Goal: Transaction & Acquisition: Book appointment/travel/reservation

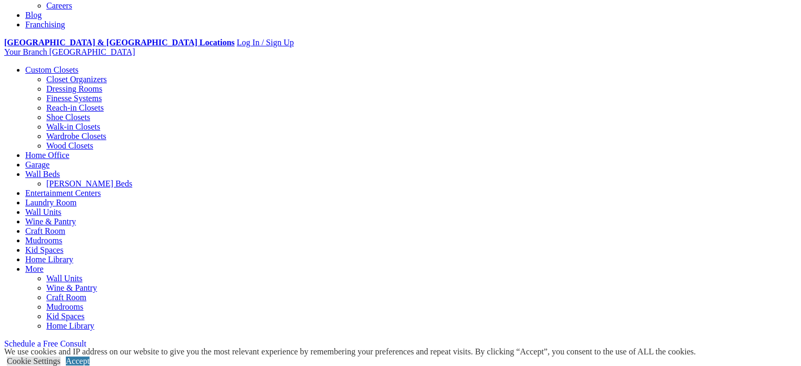
scroll to position [421, 0]
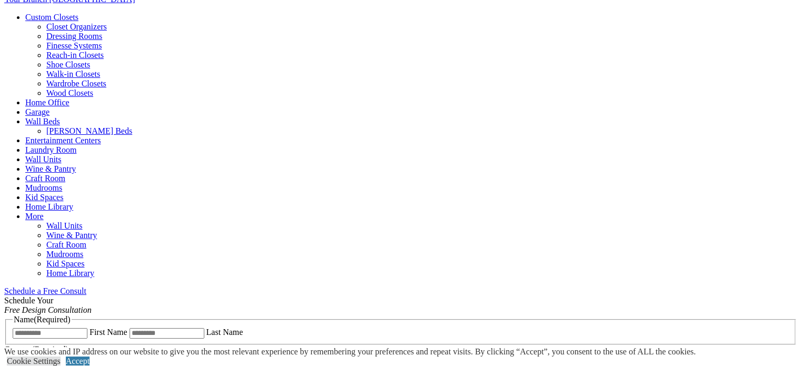
click at [65, 31] on link "Closet Organizers" at bounding box center [76, 26] width 61 height 9
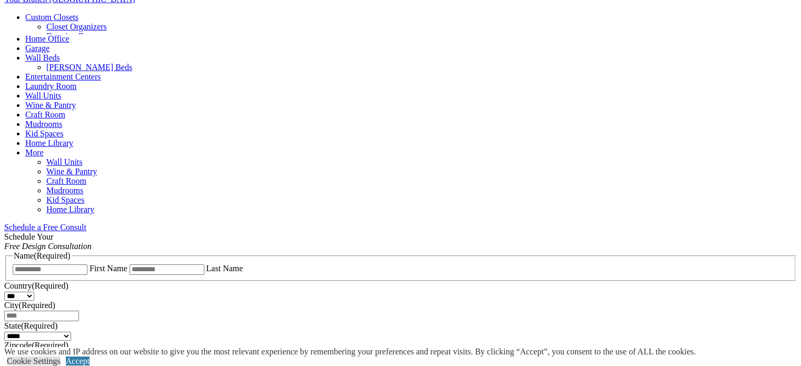
click at [69, 31] on link "Closet Organizers" at bounding box center [76, 26] width 61 height 9
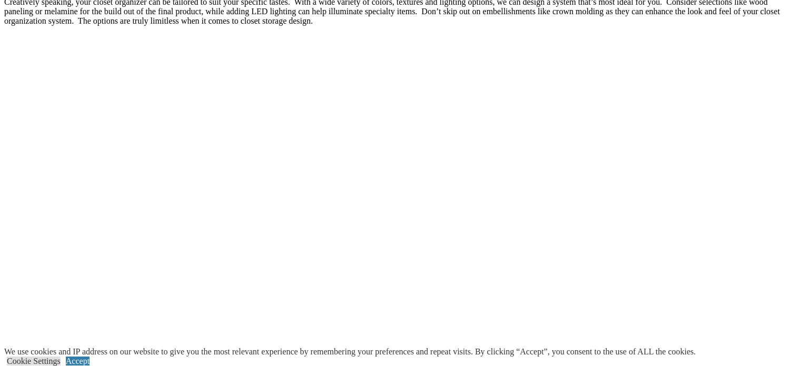
scroll to position [2053, 0]
